Goal: Task Accomplishment & Management: Use online tool/utility

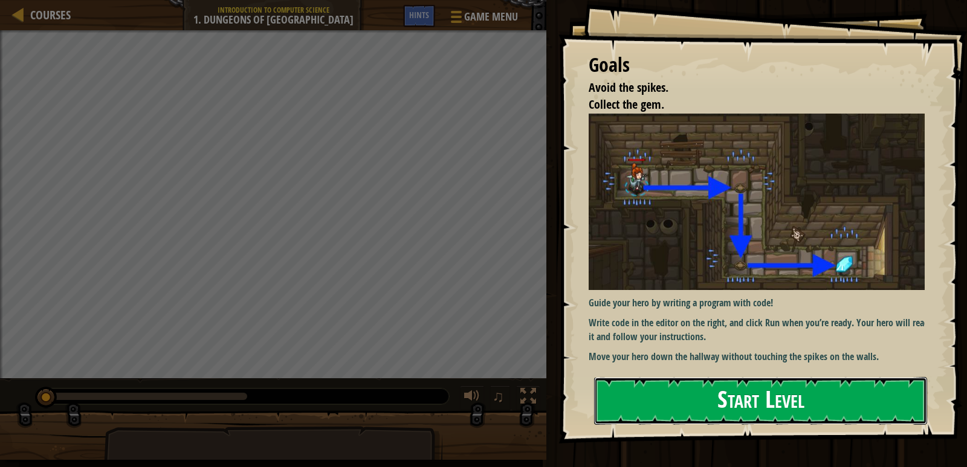
click at [701, 403] on button "Start Level" at bounding box center [760, 401] width 333 height 48
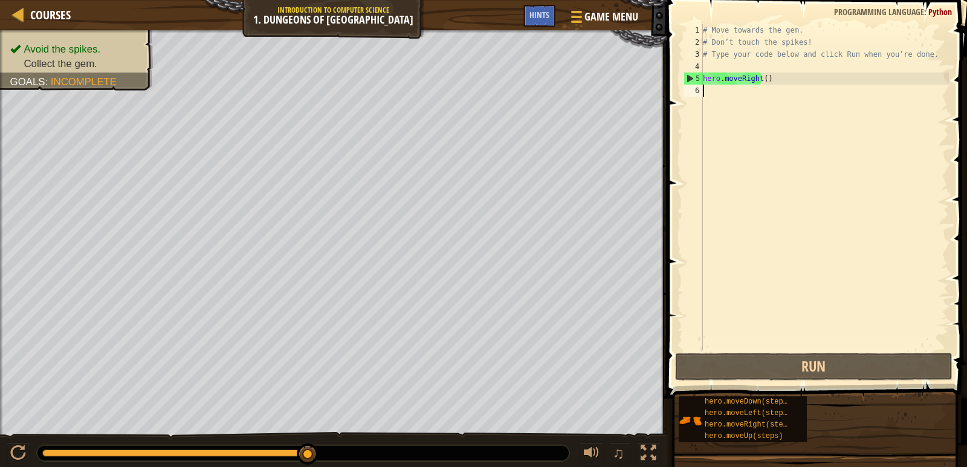
click at [755, 78] on div "# Move towards the gem. # Don’t touch the spikes! # Type your code below and cl…" at bounding box center [825, 199] width 248 height 351
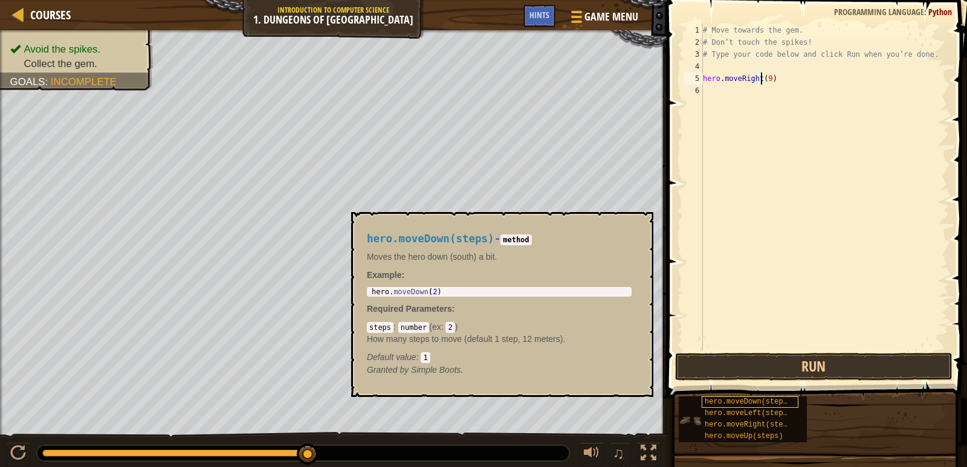
type textarea "hero.moveRight(9)"
click at [706, 403] on span "hero.moveDown(steps)" at bounding box center [748, 402] width 87 height 8
click at [711, 403] on span "hero.moveDown(steps)" at bounding box center [748, 402] width 87 height 8
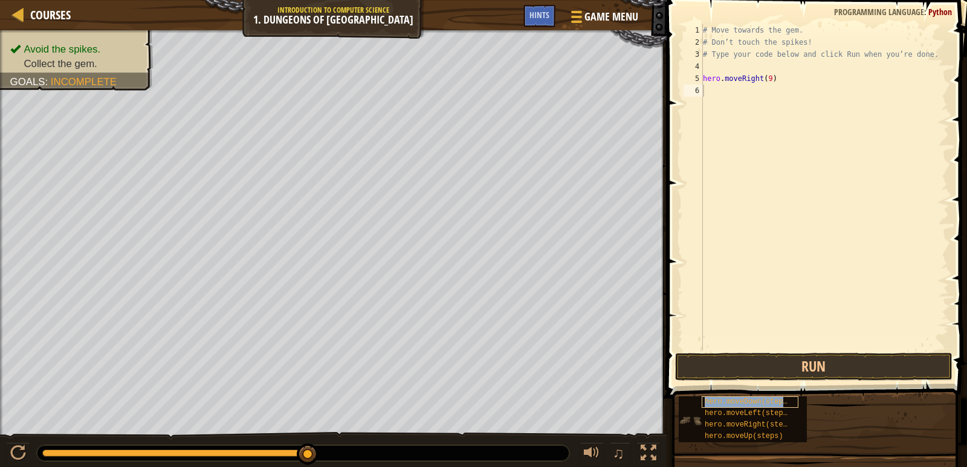
click at [711, 403] on span "hero.moveDown(steps)" at bounding box center [748, 402] width 87 height 8
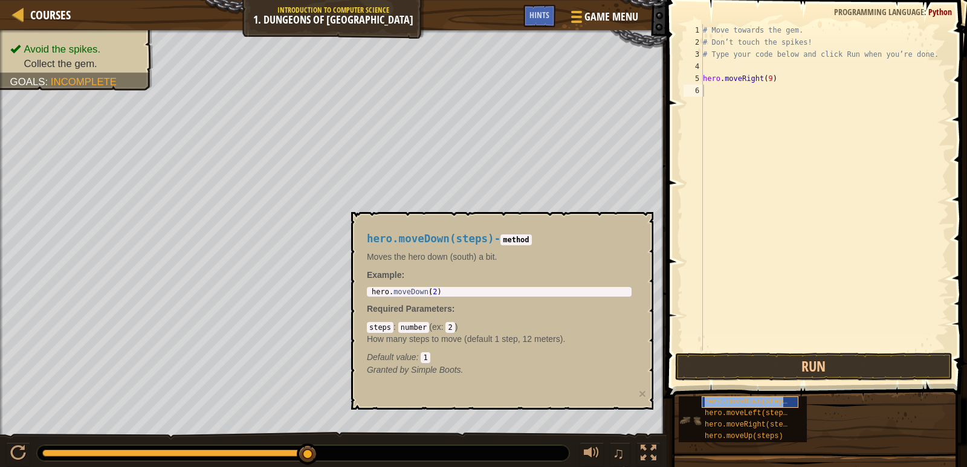
click at [711, 403] on span "hero.moveDown(steps)" at bounding box center [748, 402] width 87 height 8
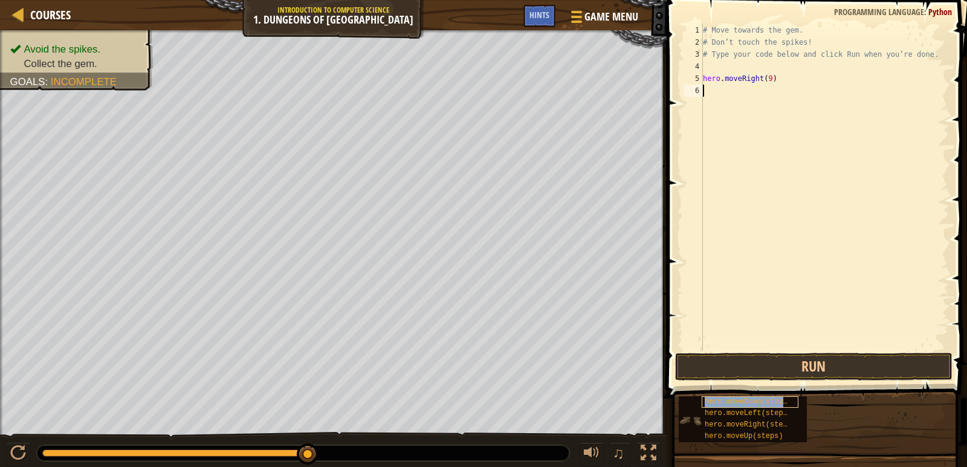
click at [711, 403] on span "hero.moveDown(steps)" at bounding box center [748, 402] width 87 height 8
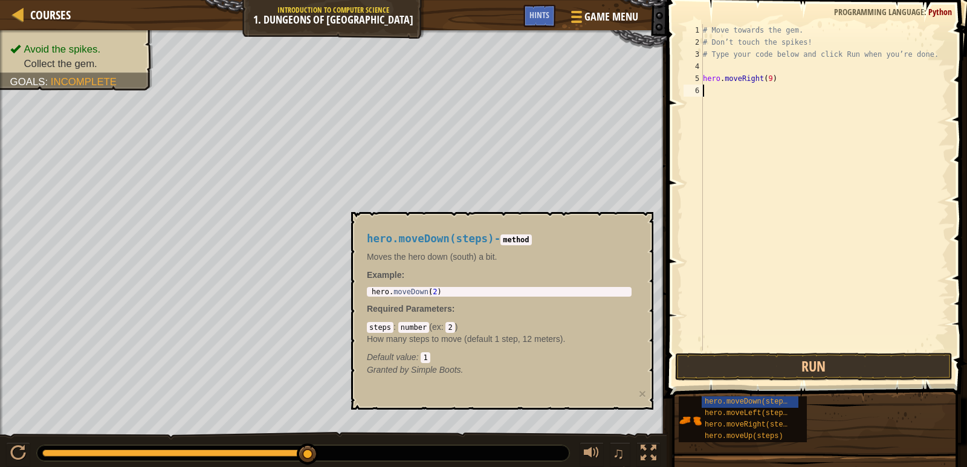
type textarea "hero.moveDown(2)"
drag, startPoint x: 437, startPoint y: 293, endPoint x: 371, endPoint y: 293, distance: 66.5
click at [371, 293] on div "hero . moveDown ( 2 )" at bounding box center [499, 299] width 260 height 22
click at [741, 96] on div "# Move towards the gem. # Don’t touch the spikes! # Type your code below and cl…" at bounding box center [825, 199] width 248 height 351
paste textarea "hero.moveDown(2)"
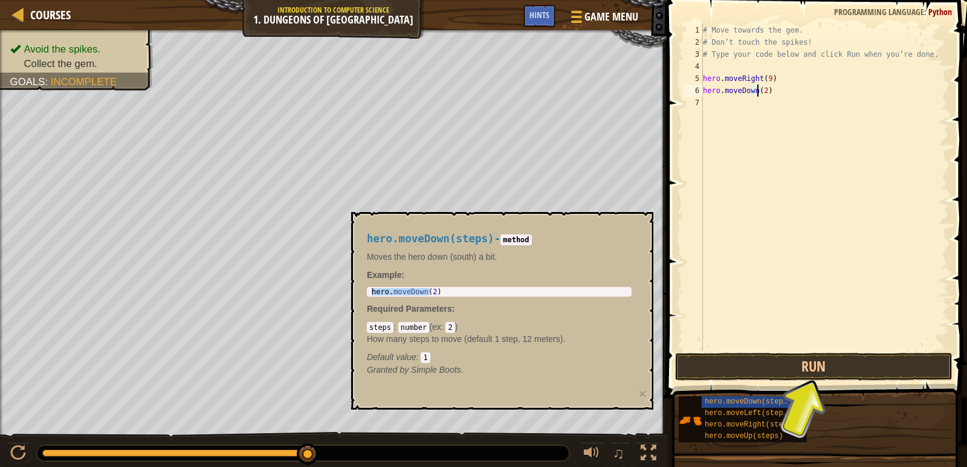
scroll to position [5, 4]
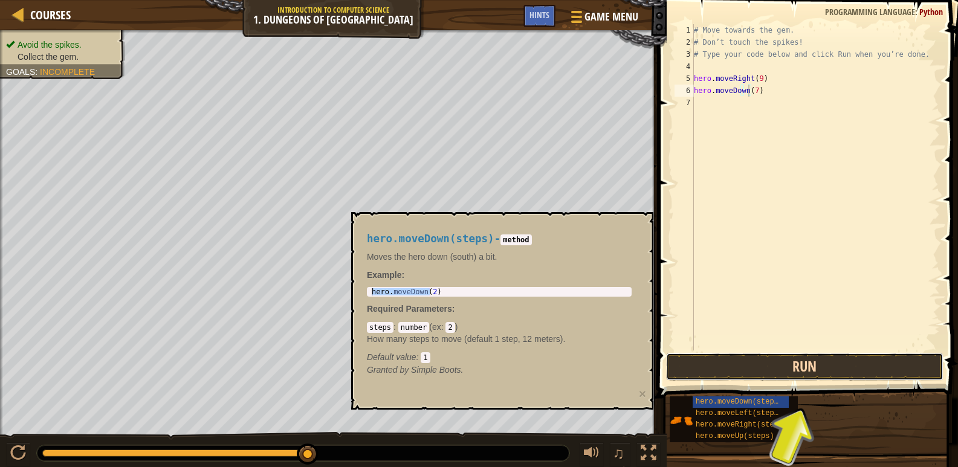
click at [744, 369] on button "Run" at bounding box center [804, 367] width 277 height 28
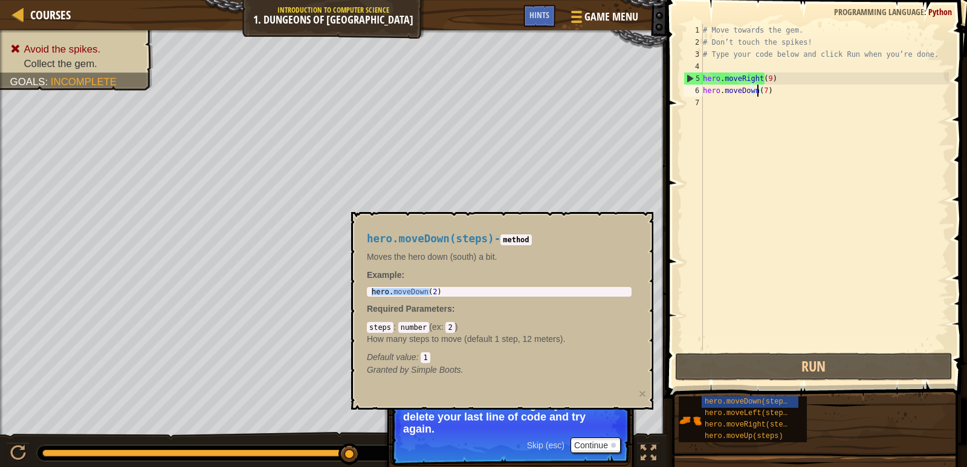
click at [761, 80] on div "# Move towards the gem. # Don’t touch the spikes! # Type your code below and cl…" at bounding box center [825, 199] width 248 height 351
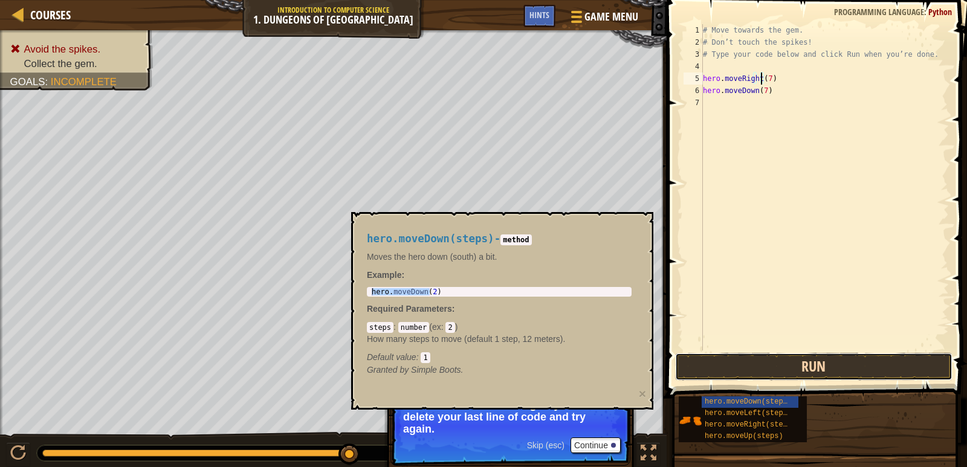
click at [744, 369] on button "Run" at bounding box center [813, 367] width 277 height 28
click at [740, 361] on button "Run" at bounding box center [813, 367] width 277 height 28
click at [741, 373] on button "Run" at bounding box center [813, 367] width 277 height 28
click at [743, 376] on button "Run" at bounding box center [813, 367] width 277 height 28
type textarea "hero.moveDown(1)"
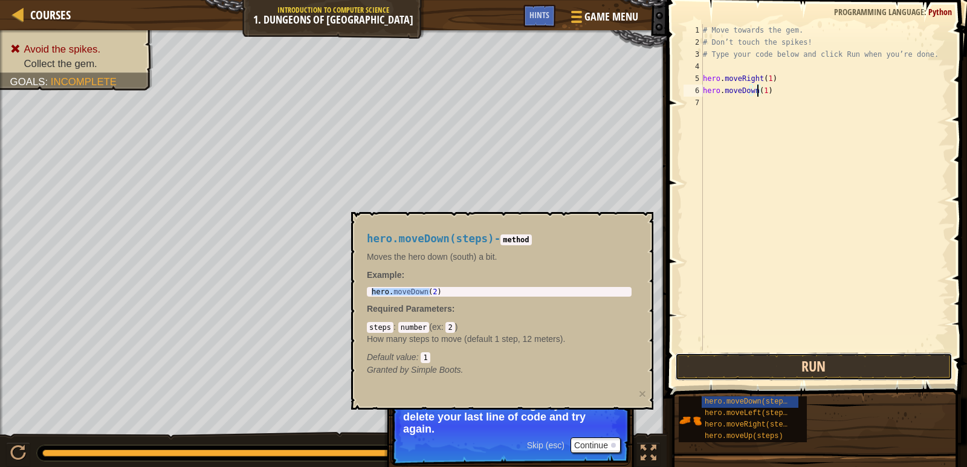
click at [756, 364] on button "Run" at bounding box center [813, 367] width 277 height 28
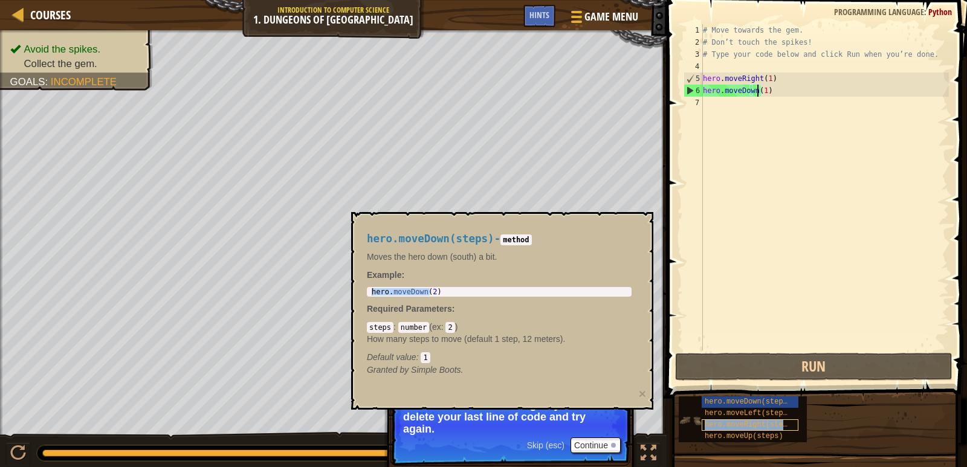
click at [725, 422] on span "hero.moveRight(steps)" at bounding box center [750, 425] width 91 height 8
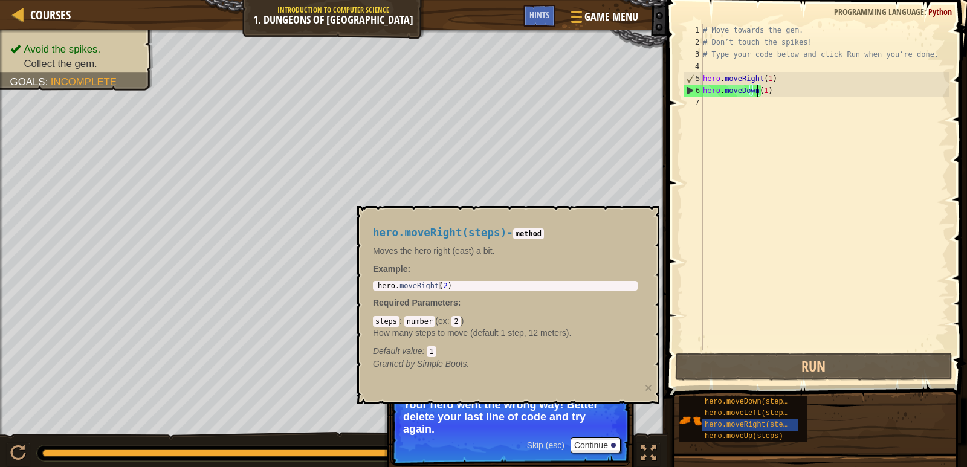
type textarea "hero.moveRight(2)"
drag, startPoint x: 443, startPoint y: 286, endPoint x: 368, endPoint y: 285, distance: 74.4
click at [368, 285] on div "hero.moveRight(steps) - method Moves the hero right (east) a bit. Example : her…" at bounding box center [506, 299] width 282 height 166
click at [710, 102] on div "# Move towards the gem. # Don’t touch the spikes! # Type your code below and cl…" at bounding box center [825, 199] width 248 height 351
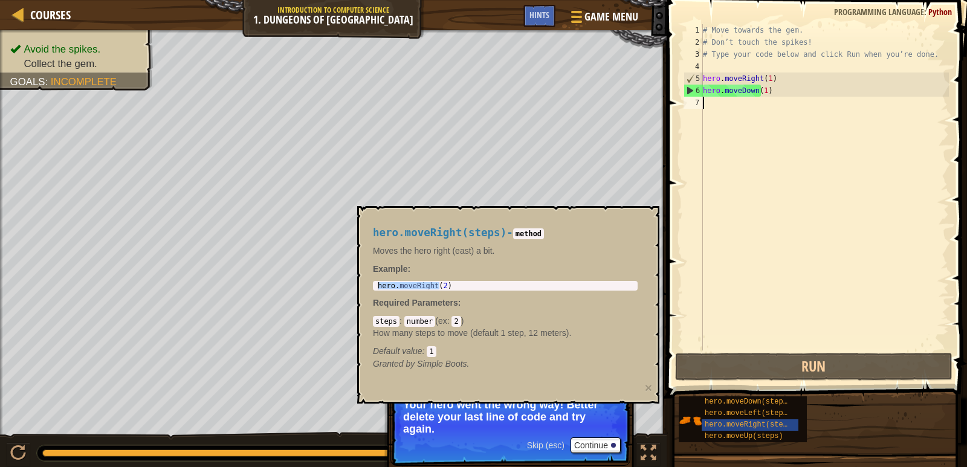
paste textarea "hero.moveRight(2)"
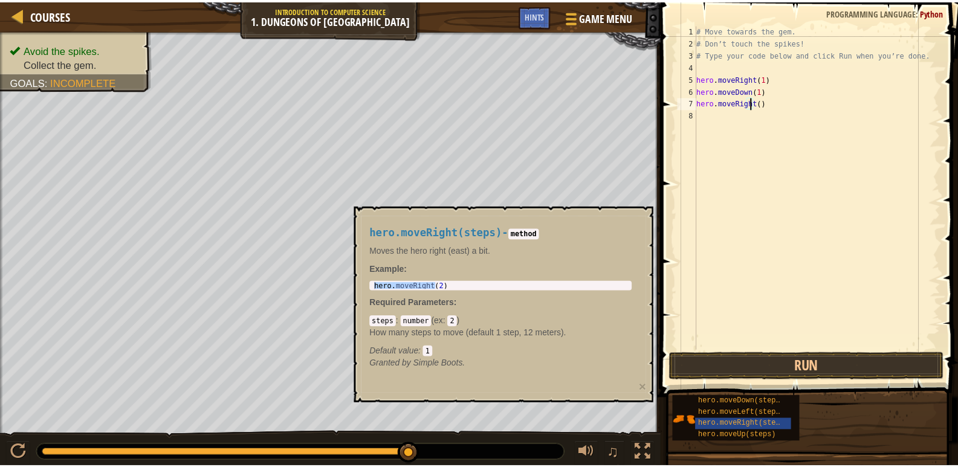
scroll to position [5, 4]
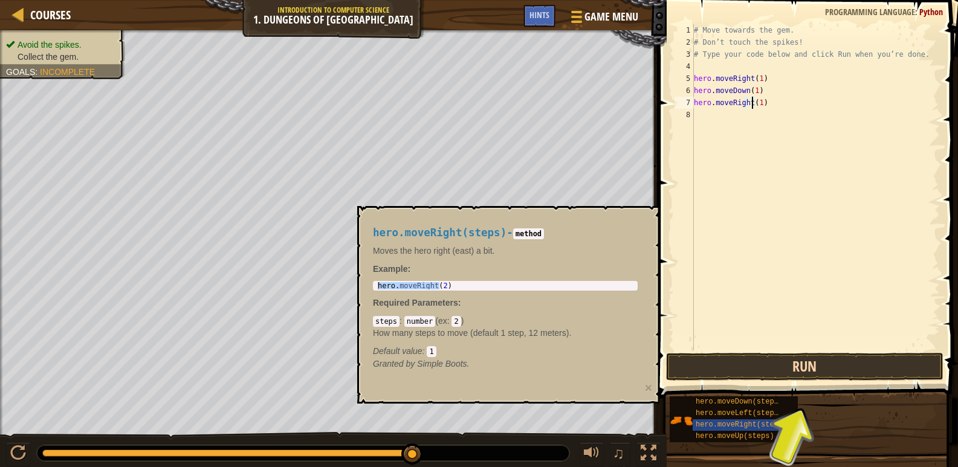
type textarea "hero.moveRight(1)"
click at [773, 370] on button "Run" at bounding box center [804, 367] width 277 height 28
